Goal: Check status: Check status

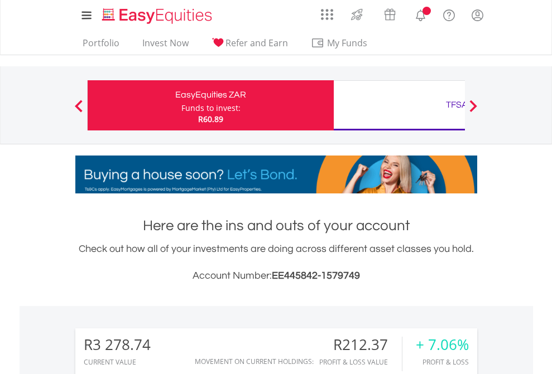
scroll to position [107, 175]
click at [181, 105] on div "Funds to invest:" at bounding box center [210, 108] width 59 height 11
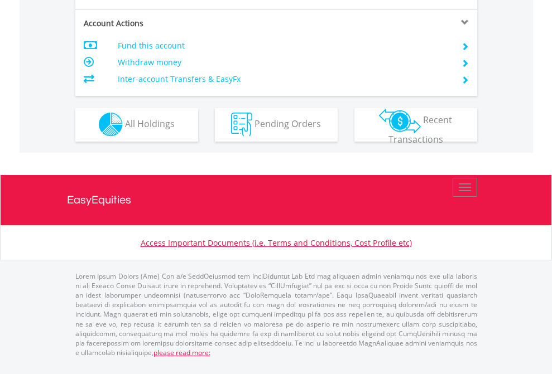
scroll to position [1043, 0]
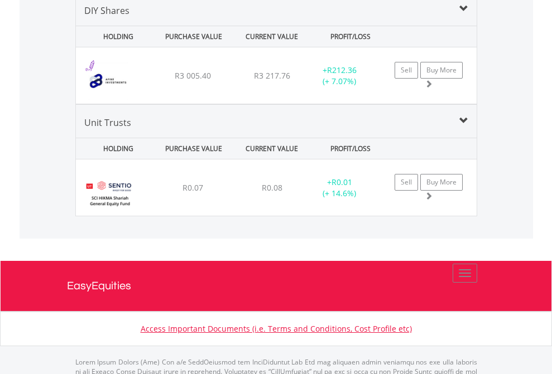
scroll to position [1078, 0]
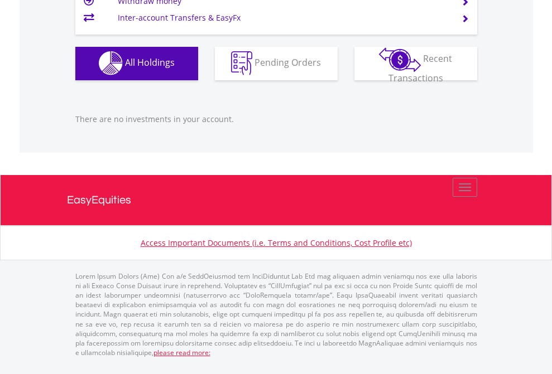
scroll to position [107, 175]
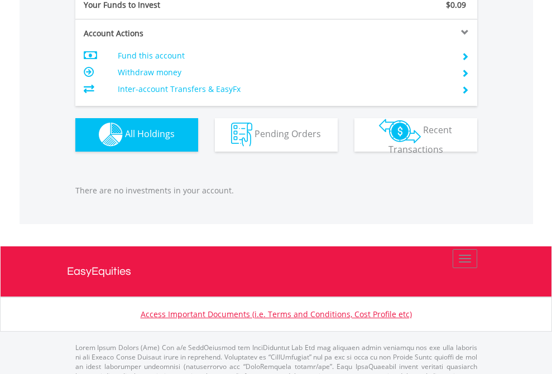
scroll to position [1105, 0]
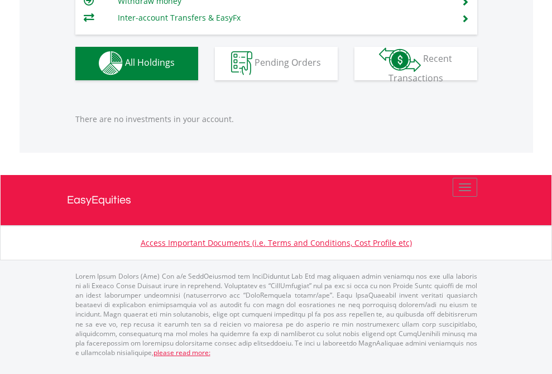
scroll to position [1105, 0]
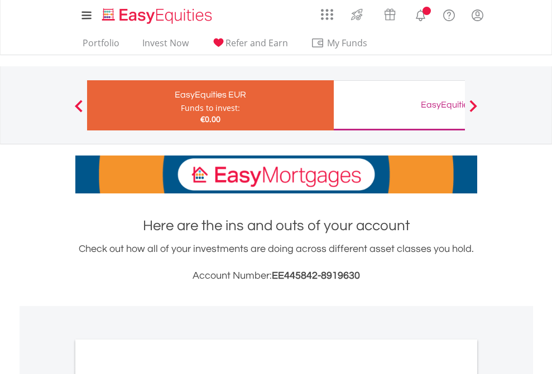
scroll to position [671, 0]
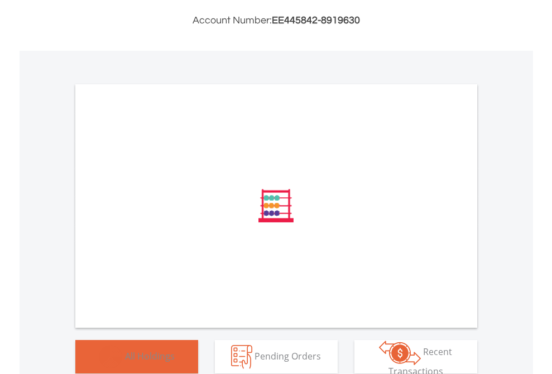
click at [125, 358] on span "All Holdings" at bounding box center [150, 356] width 50 height 12
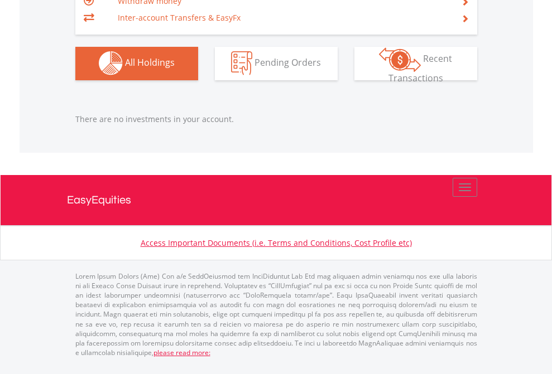
scroll to position [107, 175]
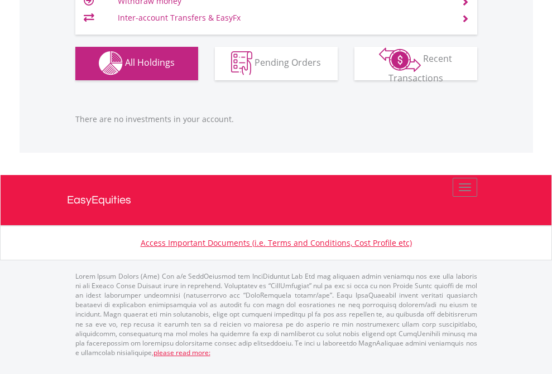
scroll to position [107, 175]
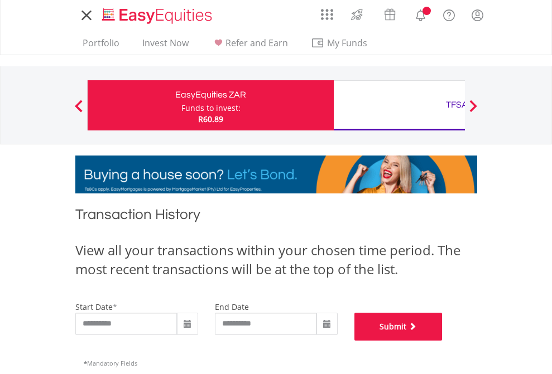
click at [442, 341] on button "Submit" at bounding box center [398, 327] width 88 height 28
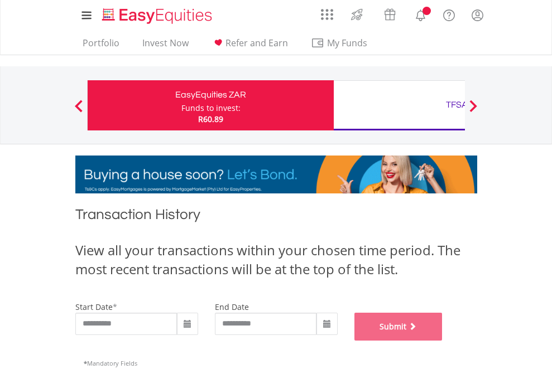
scroll to position [452, 0]
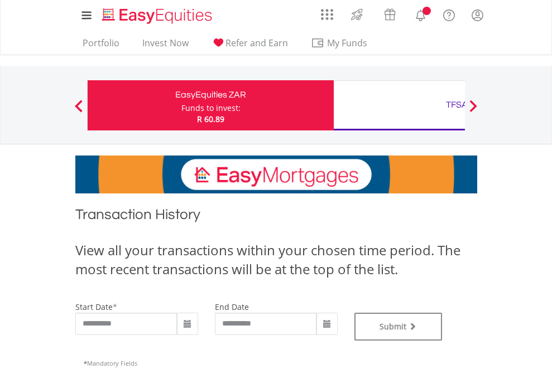
click at [399, 105] on div "TFSA" at bounding box center [456, 105] width 233 height 16
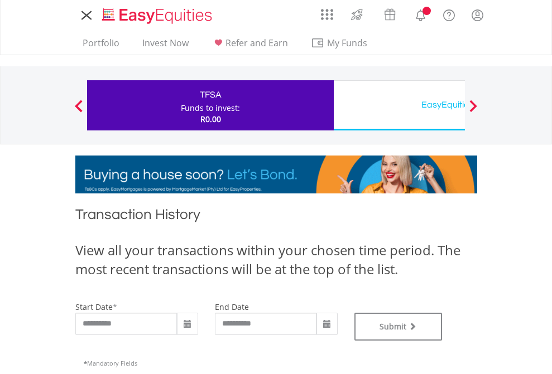
type input "**********"
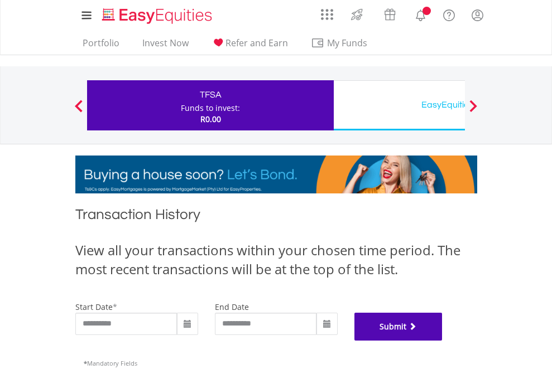
click at [442, 341] on button "Submit" at bounding box center [398, 327] width 88 height 28
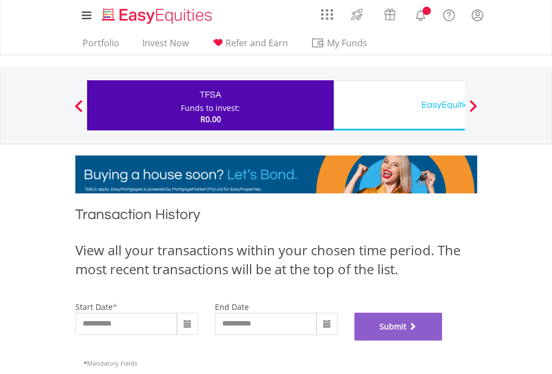
scroll to position [452, 0]
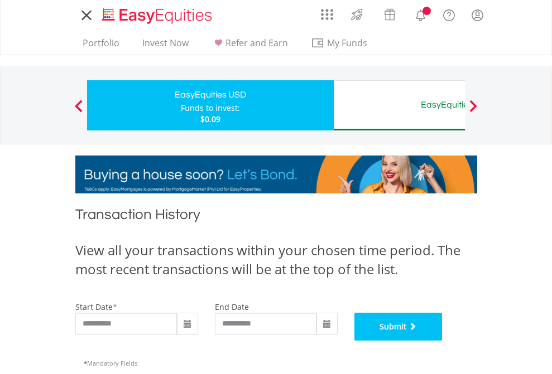
click at [442, 341] on button "Submit" at bounding box center [398, 327] width 88 height 28
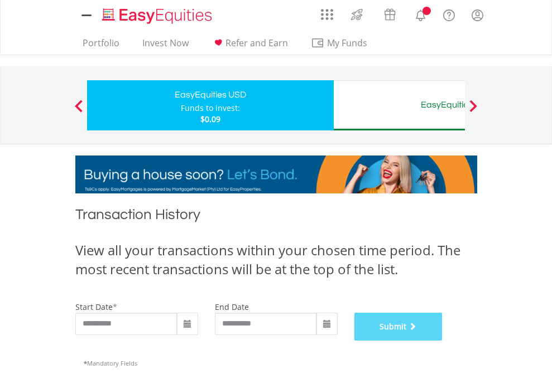
scroll to position [452, 0]
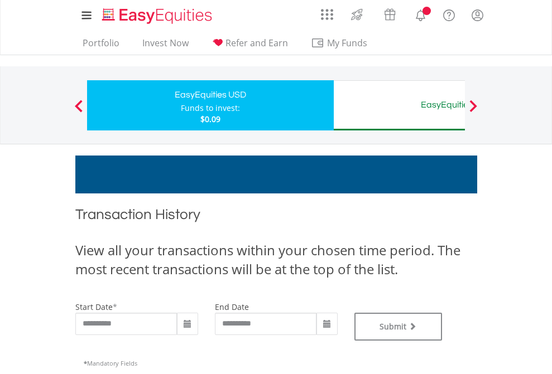
click at [399, 105] on div "EasyEquities AUD" at bounding box center [456, 105] width 233 height 16
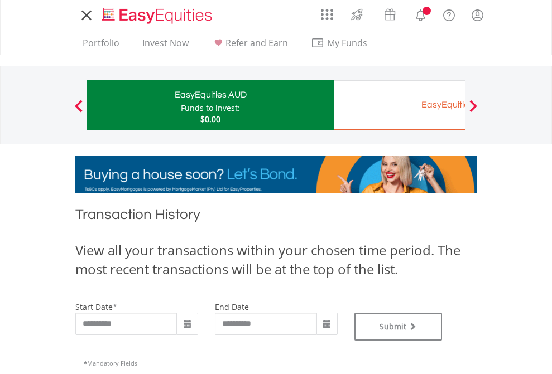
type input "**********"
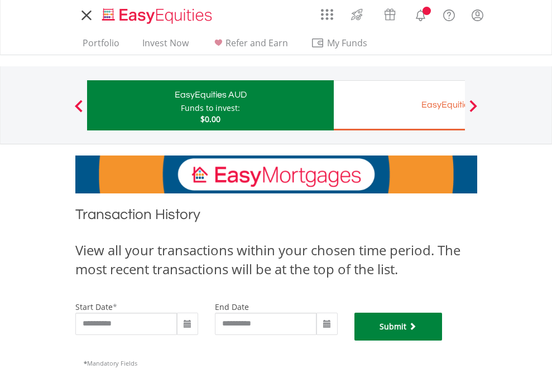
click at [442, 341] on button "Submit" at bounding box center [398, 327] width 88 height 28
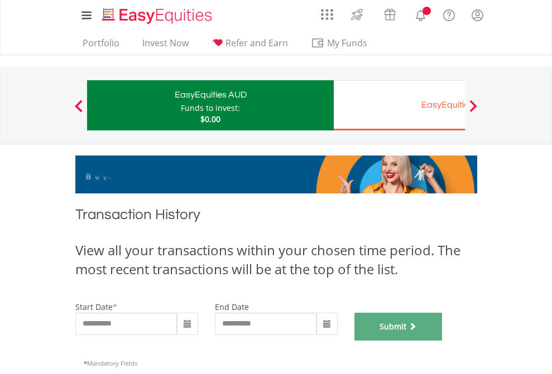
scroll to position [452, 0]
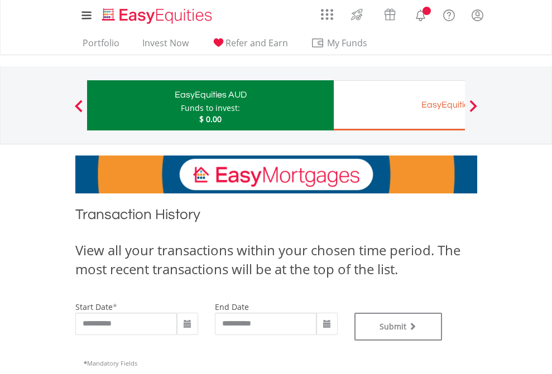
click at [399, 105] on div "EasyEquities EUR" at bounding box center [456, 105] width 233 height 16
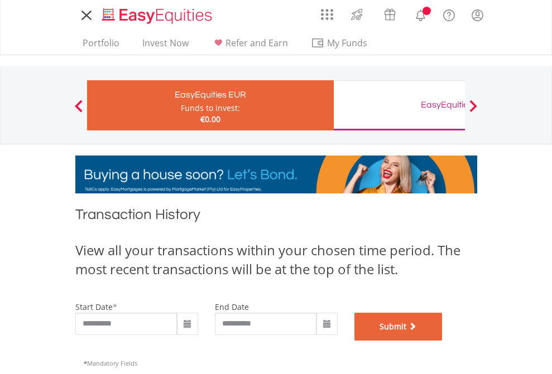
click at [442, 341] on button "Submit" at bounding box center [398, 327] width 88 height 28
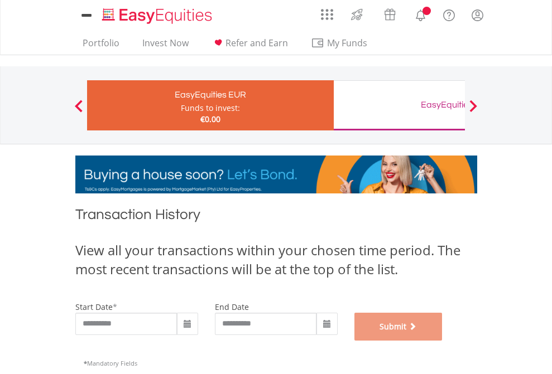
scroll to position [452, 0]
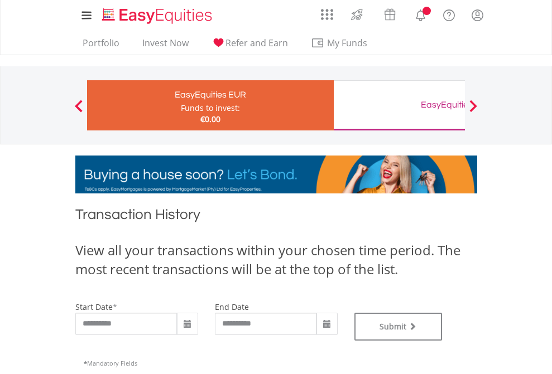
click at [399, 105] on div "EasyEquities GBP" at bounding box center [456, 105] width 233 height 16
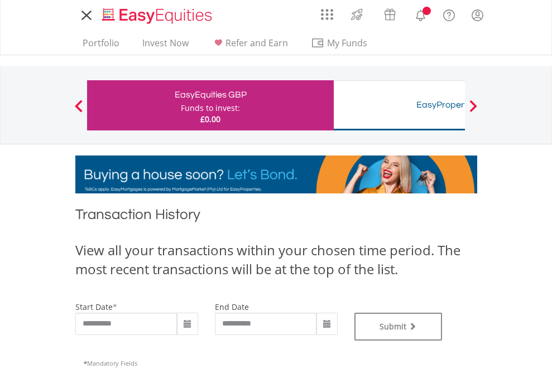
type input "**********"
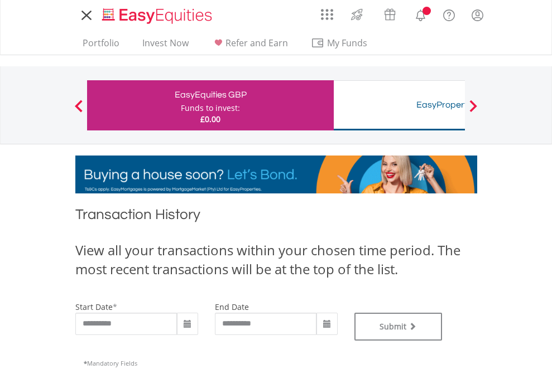
type input "**********"
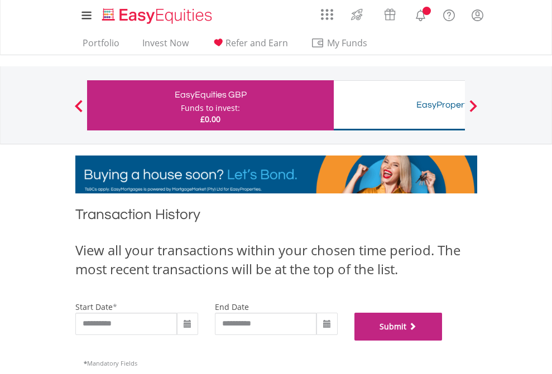
click at [442, 341] on button "Submit" at bounding box center [398, 327] width 88 height 28
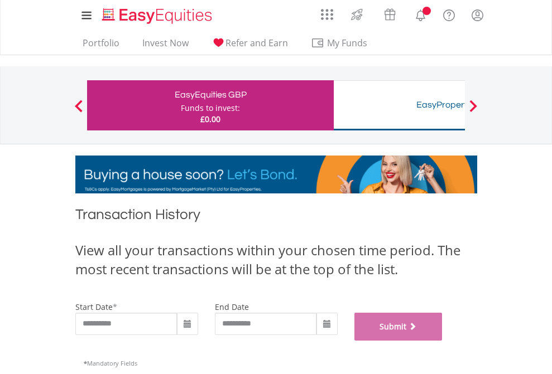
scroll to position [452, 0]
